Goal: Navigation & Orientation: Find specific page/section

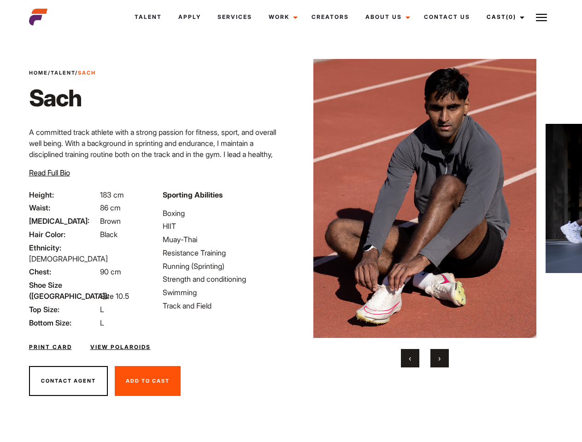
click at [503, 17] on link "Cast (0)" at bounding box center [504, 17] width 52 height 25
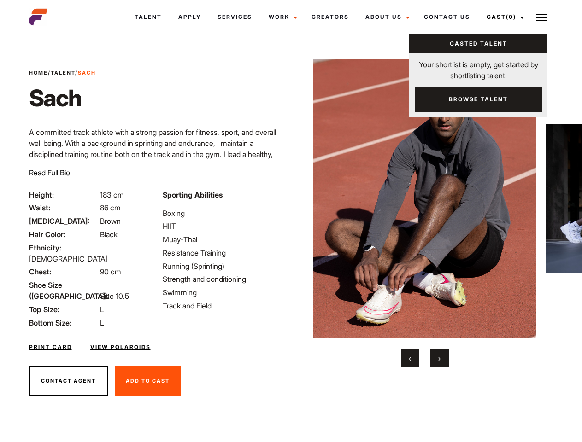
click at [541, 17] on img at bounding box center [541, 17] width 11 height 11
click at [424, 213] on img at bounding box center [424, 198] width 223 height 279
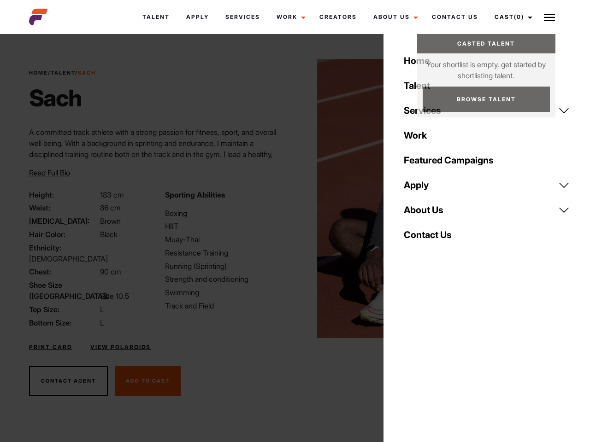
click at [291, 199] on div "Sporting Abilities Boxing HIIT Muay-Thai Resistance Training Running (Sprinting…" at bounding box center [226, 258] width 135 height 139
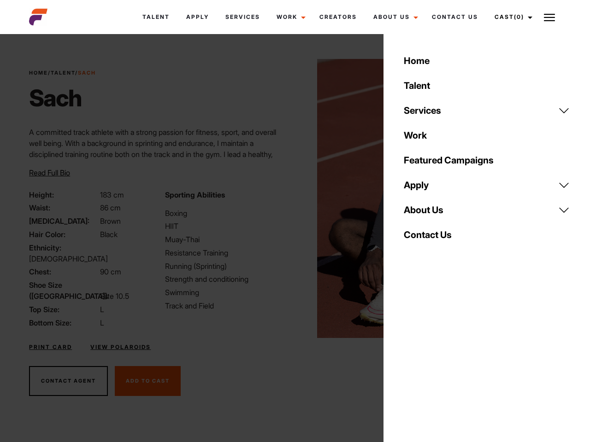
click at [410, 358] on div "Home Talent Services Talent Casting Photography Videography Creative Hair and M…" at bounding box center [486, 221] width 206 height 442
click at [440, 358] on div "Home Talent Services Talent Casting Photography Videography Creative Hair and M…" at bounding box center [486, 221] width 206 height 442
